Goal: Task Accomplishment & Management: Manage account settings

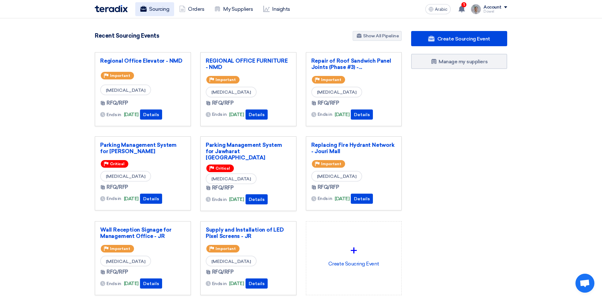
click at [153, 10] on font "Sourcing" at bounding box center [159, 9] width 20 height 6
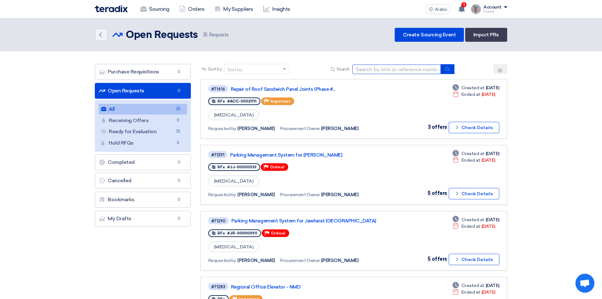
click at [377, 69] on input at bounding box center [396, 68] width 88 height 9
click at [291, 87] on font "Repair of Roof Sandwich Panel Joints (Phase #..." at bounding box center [283, 89] width 105 height 6
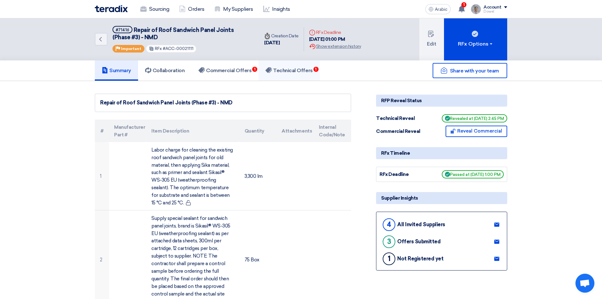
click at [297, 71] on font "Technical Offers" at bounding box center [292, 70] width 39 height 6
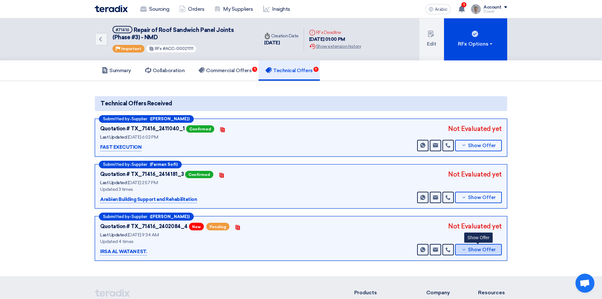
click at [485, 251] on font "Show Offer" at bounding box center [482, 249] width 28 height 6
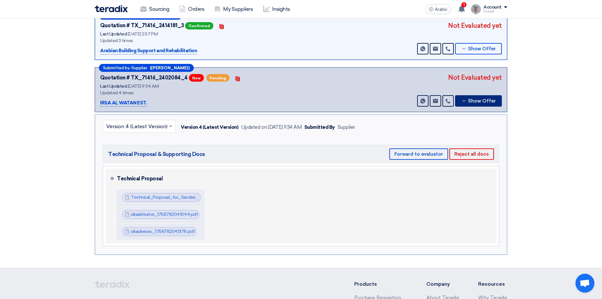
scroll to position [158, 0]
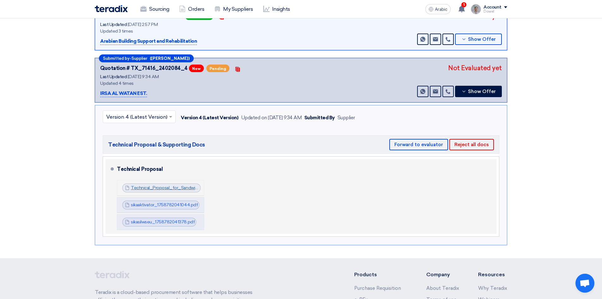
click at [181, 187] on font "Technical_Proposal_for_Sandwich__Services_Irsa_Al_watan__1758707036028.pdf" at bounding box center [215, 187] width 168 height 5
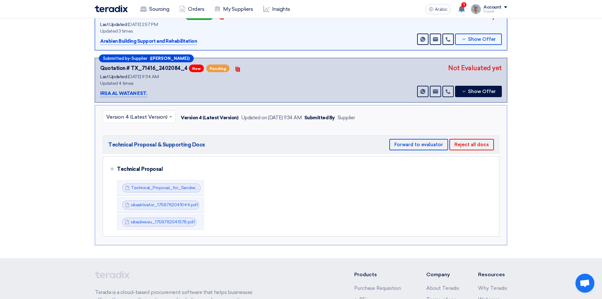
click at [153, 118] on input "text" at bounding box center [136, 117] width 60 height 10
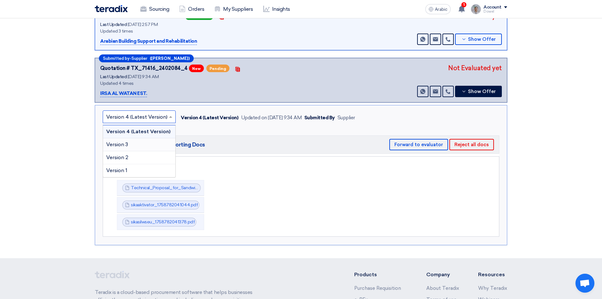
click at [134, 144] on div "Version 3" at bounding box center [139, 144] width 72 height 13
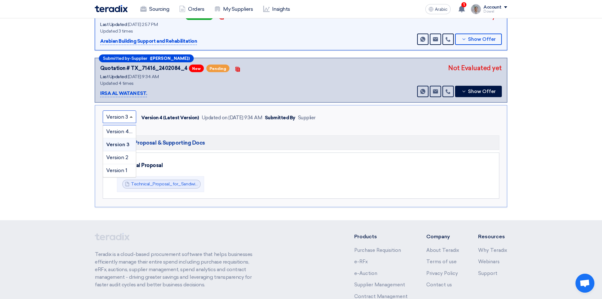
click at [131, 118] on span at bounding box center [132, 117] width 8 height 8
click at [125, 131] on font "Version 4 (Latest Version)" at bounding box center [136, 131] width 61 height 6
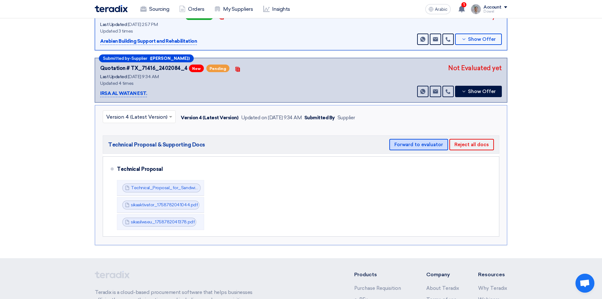
click at [414, 145] on font "Forward to evaluator" at bounding box center [418, 145] width 49 height 6
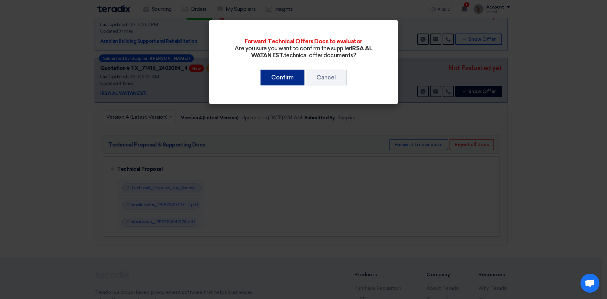
click at [282, 79] on font "Confirm" at bounding box center [282, 77] width 22 height 7
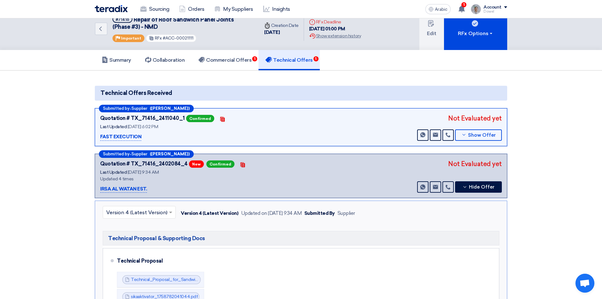
scroll to position [0, 0]
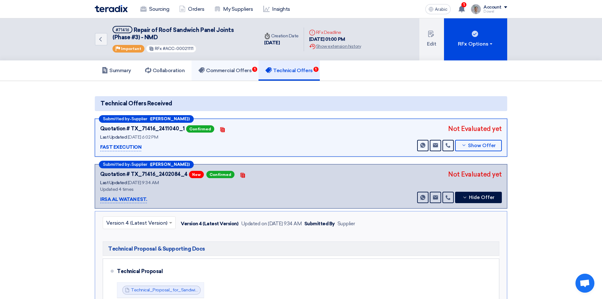
click at [233, 71] on font "Commercial Offers" at bounding box center [228, 70] width 45 height 6
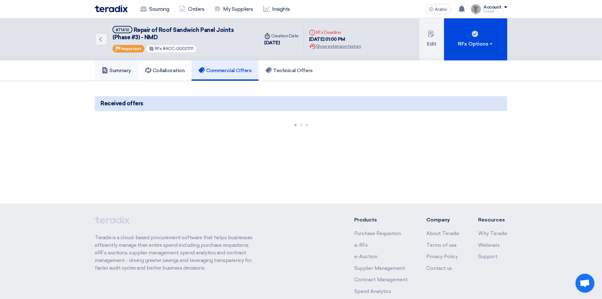
click at [121, 71] on font "Summary" at bounding box center [120, 70] width 22 height 6
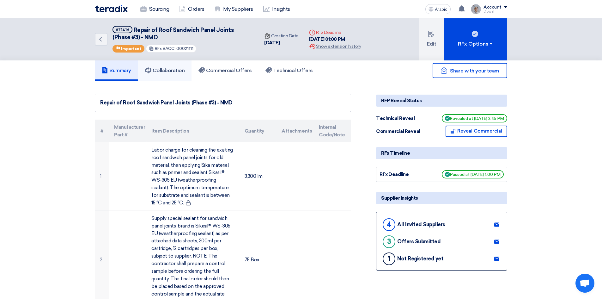
click at [172, 70] on font "Collaboration" at bounding box center [169, 70] width 32 height 6
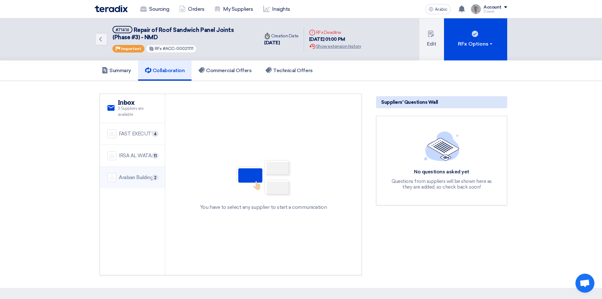
click at [139, 176] on font "Arabian Building Support and Rehabilitation" at bounding box center [165, 177] width 93 height 6
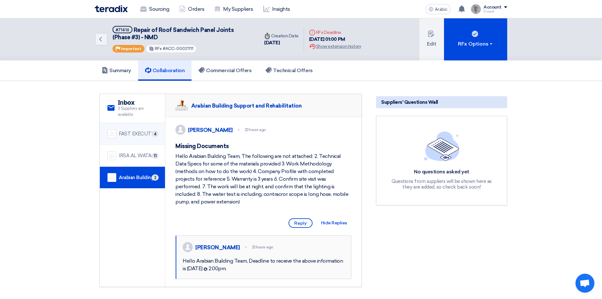
click at [139, 139] on li "FAST EXECUTION 4" at bounding box center [132, 134] width 65 height 22
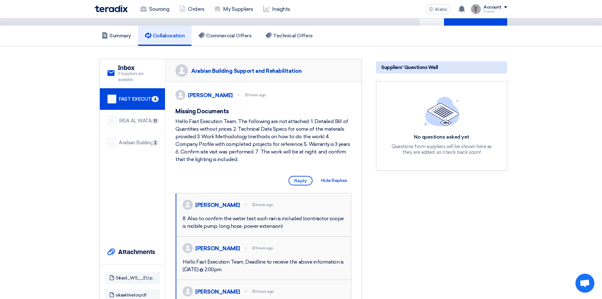
scroll to position [32, 0]
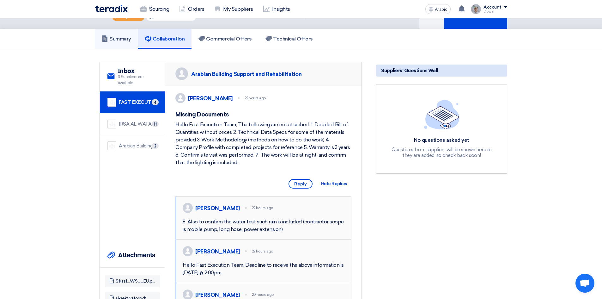
click at [127, 45] on link "Summary" at bounding box center [116, 39] width 43 height 20
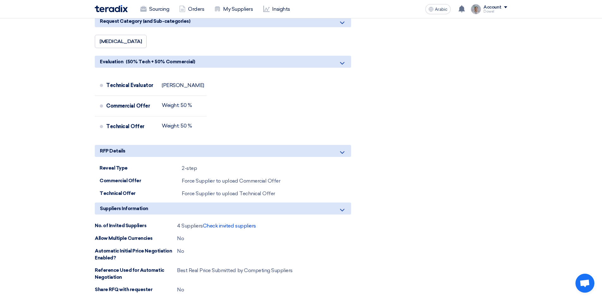
scroll to position [663, 0]
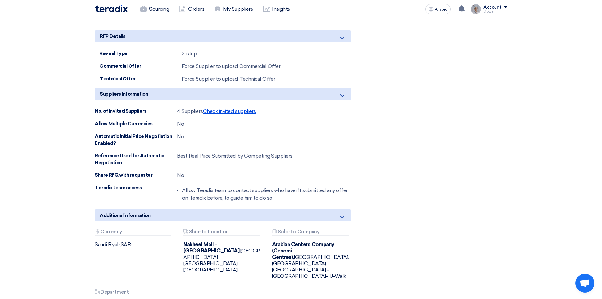
click at [232, 108] on font "Check invited suppliers" at bounding box center [229, 111] width 53 height 6
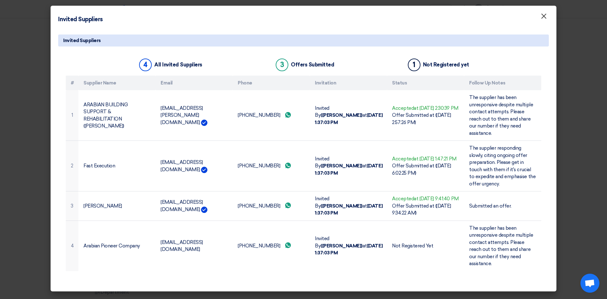
click at [542, 19] on span "×" at bounding box center [543, 17] width 6 height 13
